Goal: Task Accomplishment & Management: Manage account settings

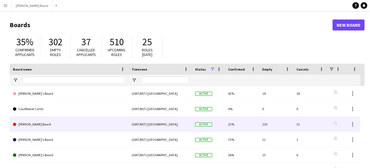
click at [30, 126] on link "[PERSON_NAME] Board" at bounding box center [69, 124] width 112 height 15
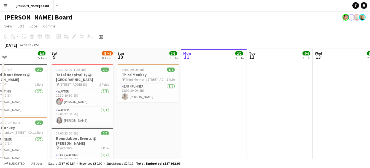
scroll to position [0, 120]
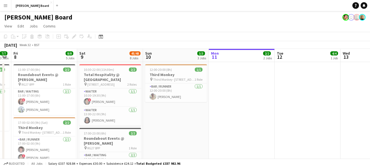
drag, startPoint x: 44, startPoint y: 59, endPoint x: 187, endPoint y: 57, distance: 142.8
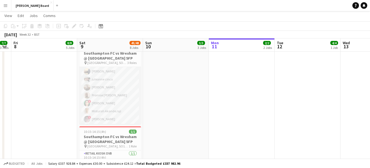
scroll to position [0, 0]
click at [95, 89] on app-card-role "Retail Kiosk [DATE] 10:15-14:15 (4h) [PERSON_NAME] [PERSON_NAME] [PERSON_NAME] …" at bounding box center [110, 135] width 62 height 99
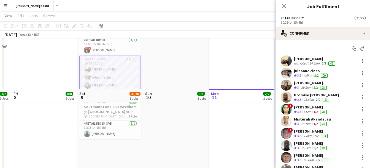
scroll to position [330, 0]
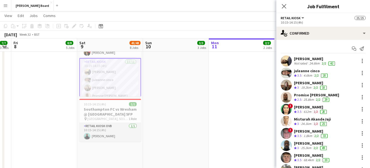
click at [103, 124] on app-card-role "Retail Kiosk OVB [DATE] 10:15-14:15 (4h) [PERSON_NAME]" at bounding box center [110, 132] width 62 height 19
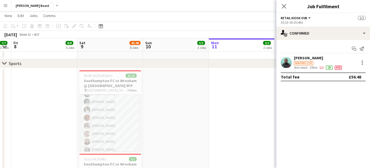
scroll to position [92, 0]
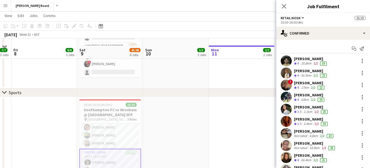
scroll to position [275, 0]
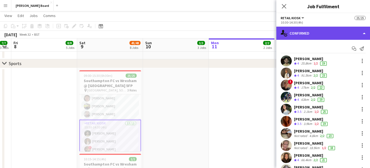
click at [310, 27] on div "single-neutral-actions-check-2 Confirmed" at bounding box center [323, 33] width 94 height 13
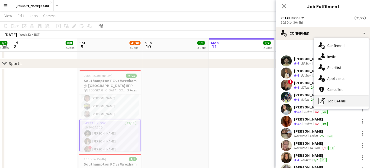
click at [339, 105] on div "pen-write Job Details" at bounding box center [341, 101] width 54 height 11
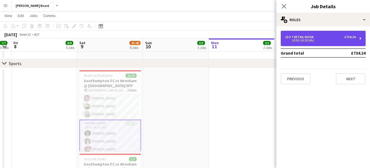
click at [323, 39] on div "13 x Retail Kiosk £734.24" at bounding box center [320, 37] width 70 height 4
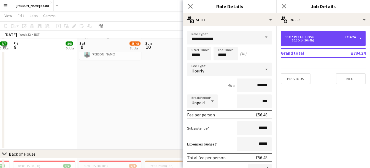
scroll to position [413, 0]
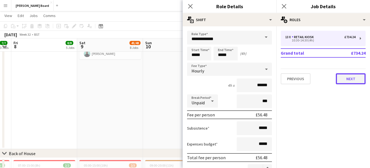
click at [352, 79] on button "Next" at bounding box center [350, 78] width 30 height 11
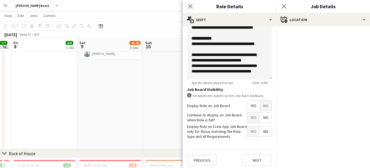
scroll to position [204, 0]
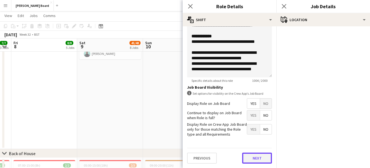
click at [259, 162] on button "Next" at bounding box center [257, 158] width 30 height 11
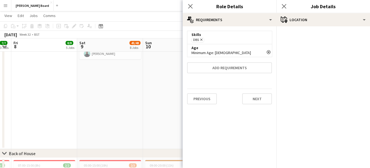
scroll to position [0, 0]
click at [190, 4] on icon "Close pop-in" at bounding box center [189, 6] width 5 height 5
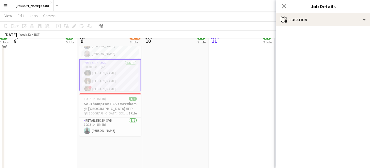
scroll to position [330, 0]
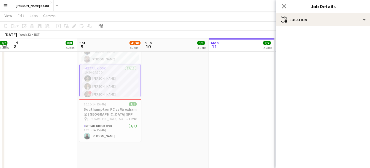
click at [104, 80] on app-card-role "Retail Kiosk 13/13 10:30-14:30 (4h) [PERSON_NAME] [PERSON_NAME] ! [PERSON_NAME]…" at bounding box center [110, 123] width 62 height 116
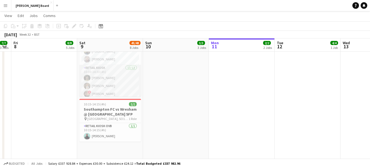
click at [97, 76] on app-card-role "Retail Kiosk 13/13 10:30-14:30 (4h) [PERSON_NAME] [PERSON_NAME] ! [PERSON_NAME]…" at bounding box center [110, 122] width 62 height 114
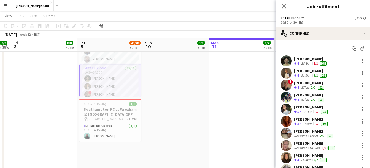
click at [298, 57] on div "[PERSON_NAME]" at bounding box center [311, 58] width 34 height 5
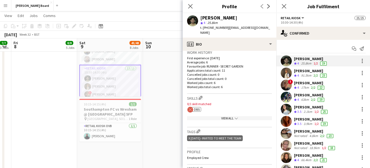
scroll to position [138, 0]
click at [230, 116] on div "View All chevron-down" at bounding box center [229, 118] width 85 height 4
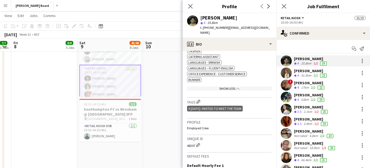
scroll to position [220, 0]
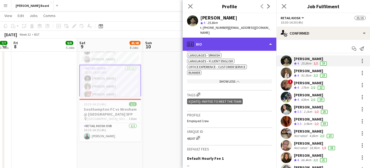
drag, startPoint x: 230, startPoint y: 37, endPoint x: 229, endPoint y: 41, distance: 4.3
click at [229, 38] on div "profile Bio" at bounding box center [229, 44] width 94 height 13
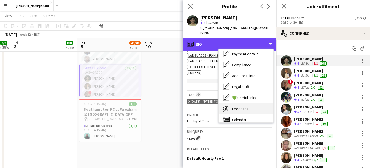
scroll to position [74, 0]
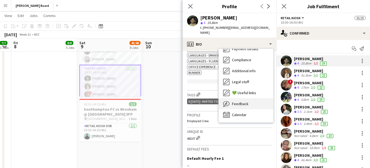
click at [241, 102] on span "Feedback" at bounding box center [240, 104] width 17 height 5
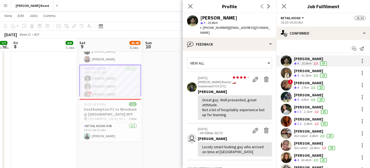
click at [308, 59] on div "[PERSON_NAME]" at bounding box center [311, 58] width 34 height 5
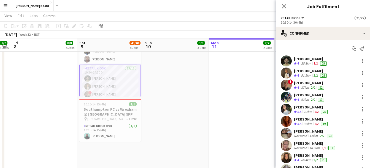
click at [308, 59] on div "[PERSON_NAME]" at bounding box center [311, 58] width 34 height 5
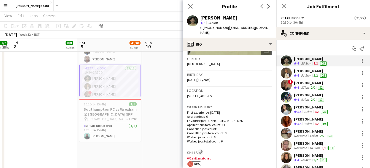
scroll to position [138, 0]
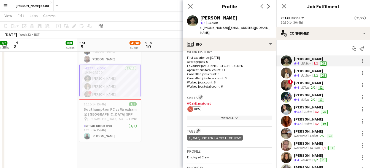
click at [223, 116] on div "View All chevron-down" at bounding box center [229, 118] width 85 height 4
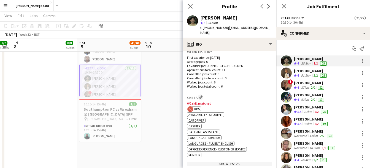
click at [197, 107] on span "DBS" at bounding box center [197, 109] width 6 height 4
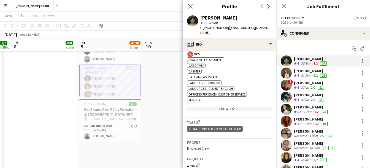
scroll to position [165, 0]
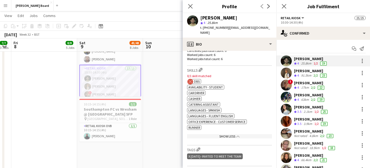
click at [302, 71] on div "[PERSON_NAME]" at bounding box center [311, 71] width 34 height 5
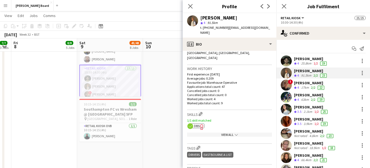
scroll to position [138, 0]
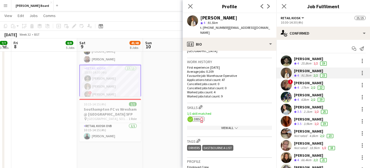
click at [196, 117] on span "DBS" at bounding box center [197, 119] width 6 height 4
